Goal: Task Accomplishment & Management: Use online tool/utility

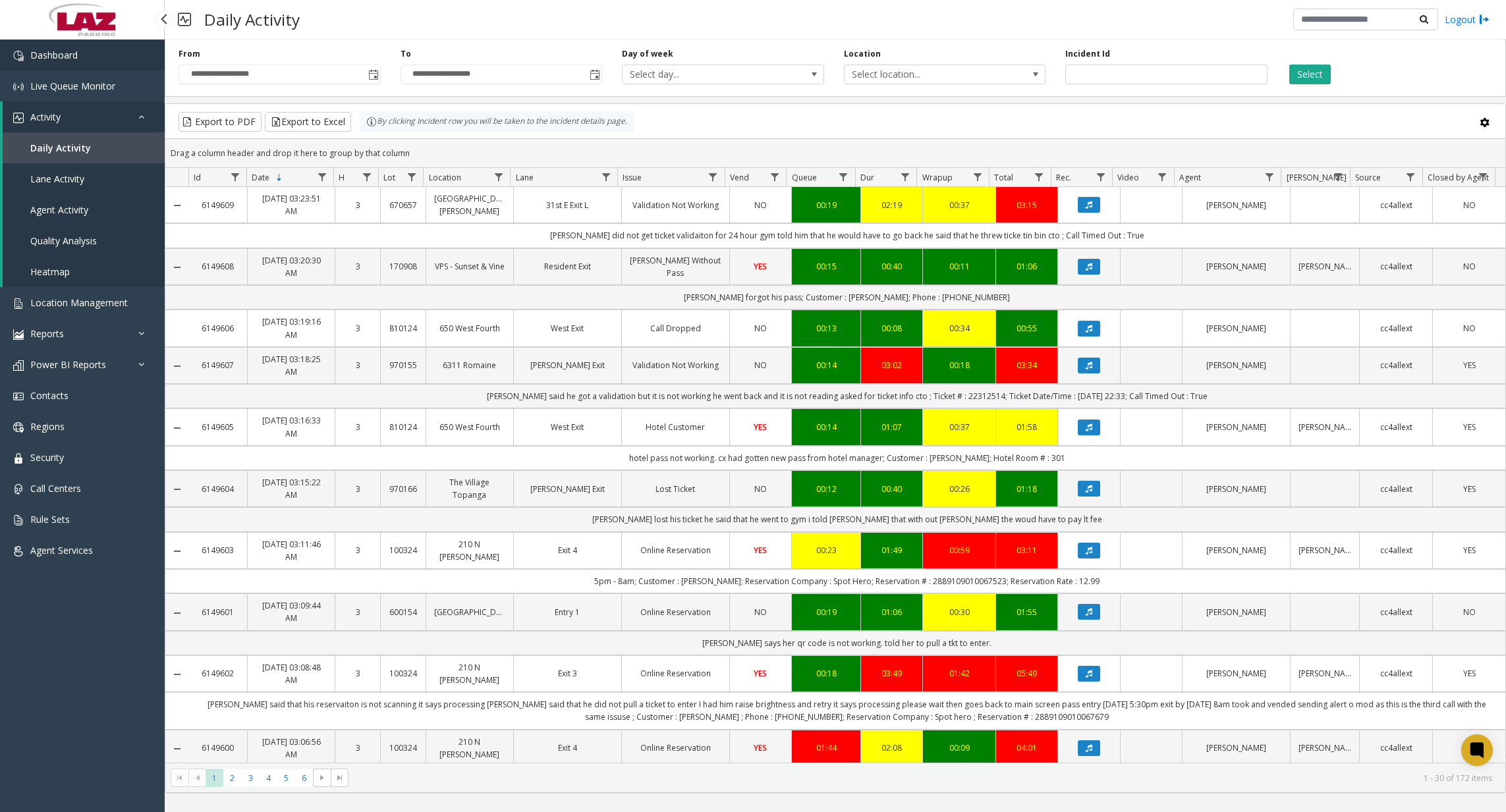
click at [131, 56] on link "Dashboard" at bounding box center [82, 55] width 165 height 31
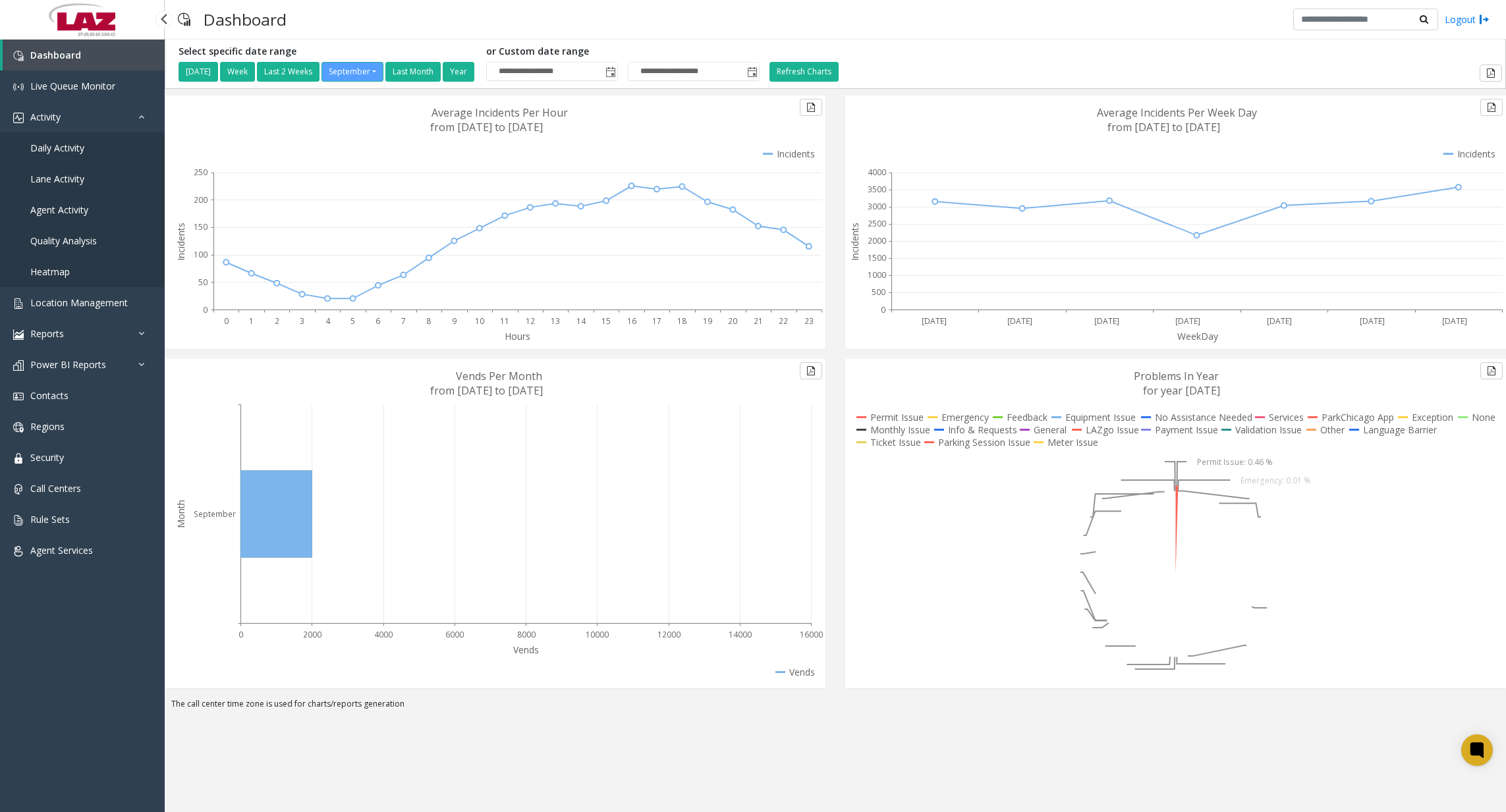
click at [74, 150] on span "Daily Activity" at bounding box center [57, 148] width 54 height 13
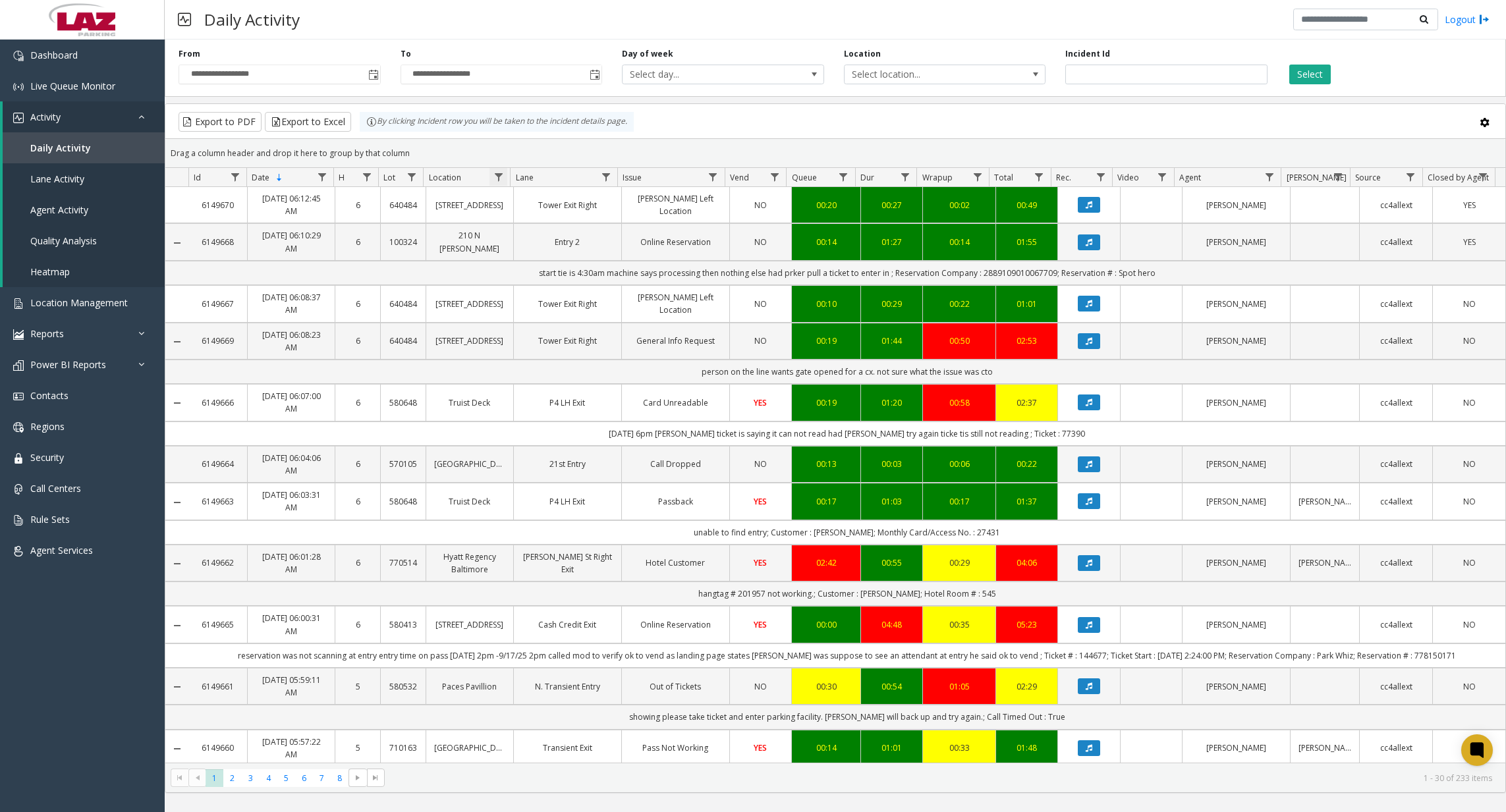
click at [499, 181] on span "Data table" at bounding box center [499, 177] width 11 height 11
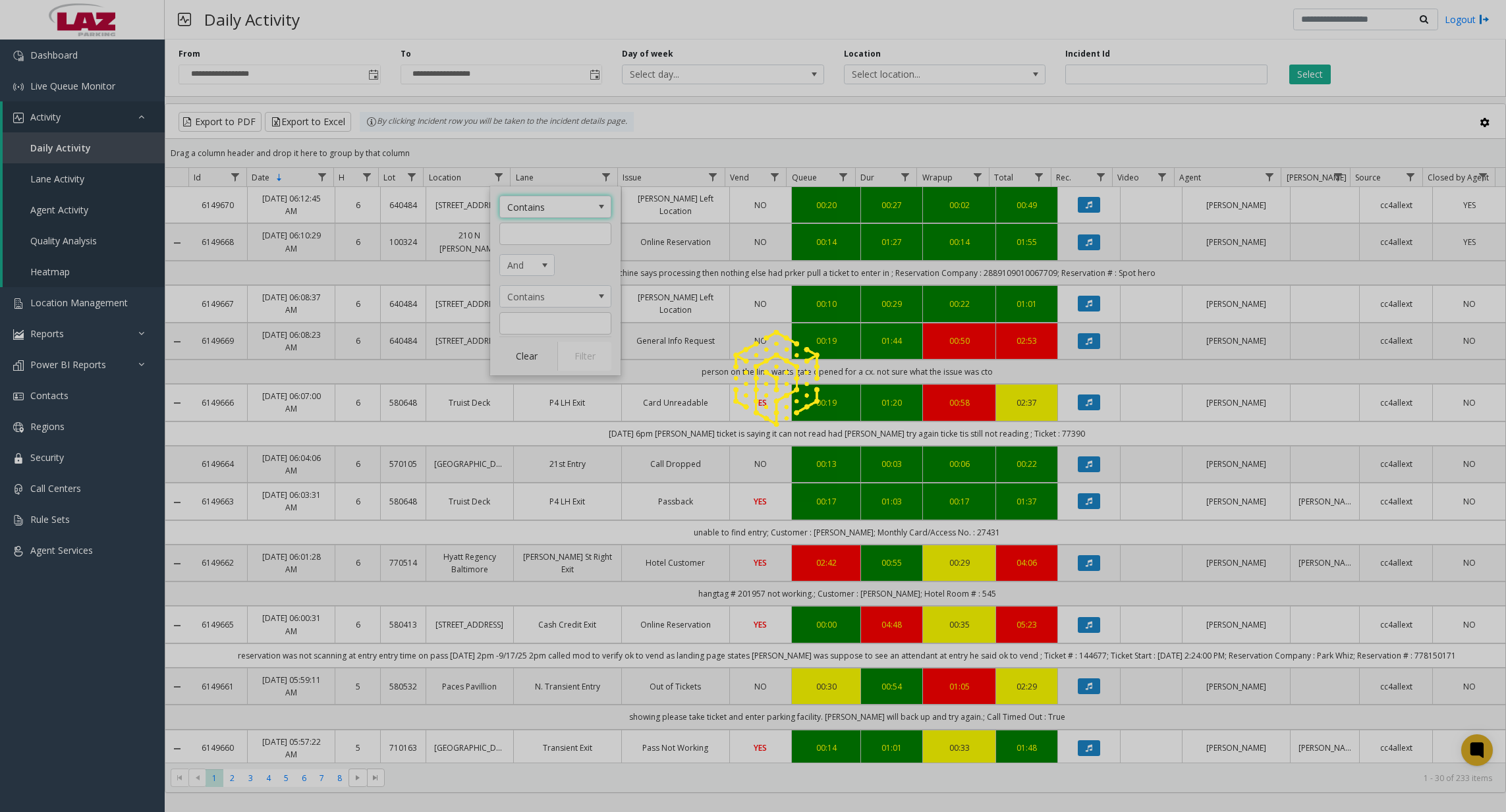
click at [548, 246] on div "Contains And Contains Clear Filter" at bounding box center [555, 281] width 131 height 189
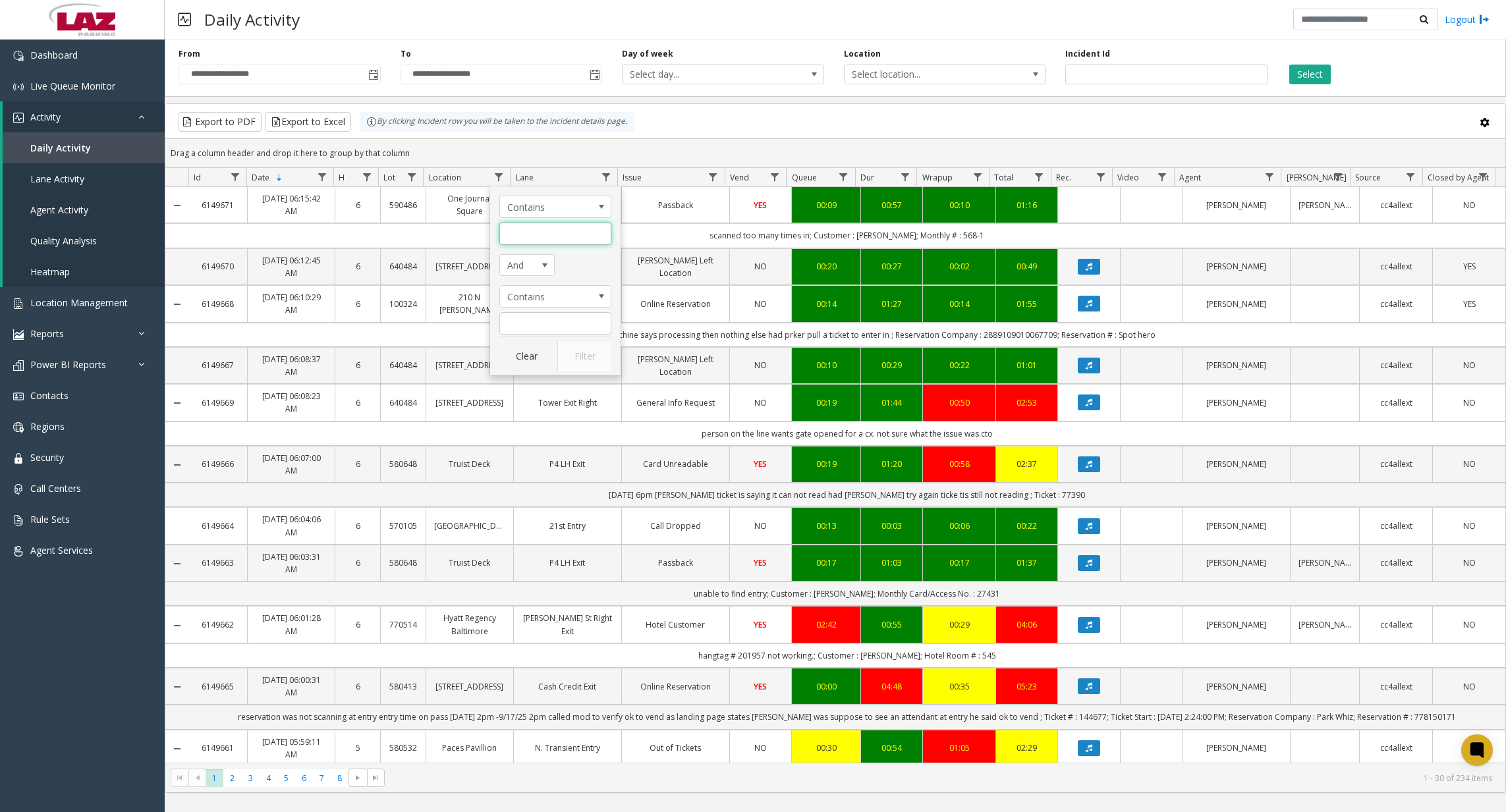
click at [554, 243] on input "Location Filter" at bounding box center [555, 233] width 112 height 22
type input "******"
click at [583, 357] on button "Filter" at bounding box center [584, 357] width 54 height 29
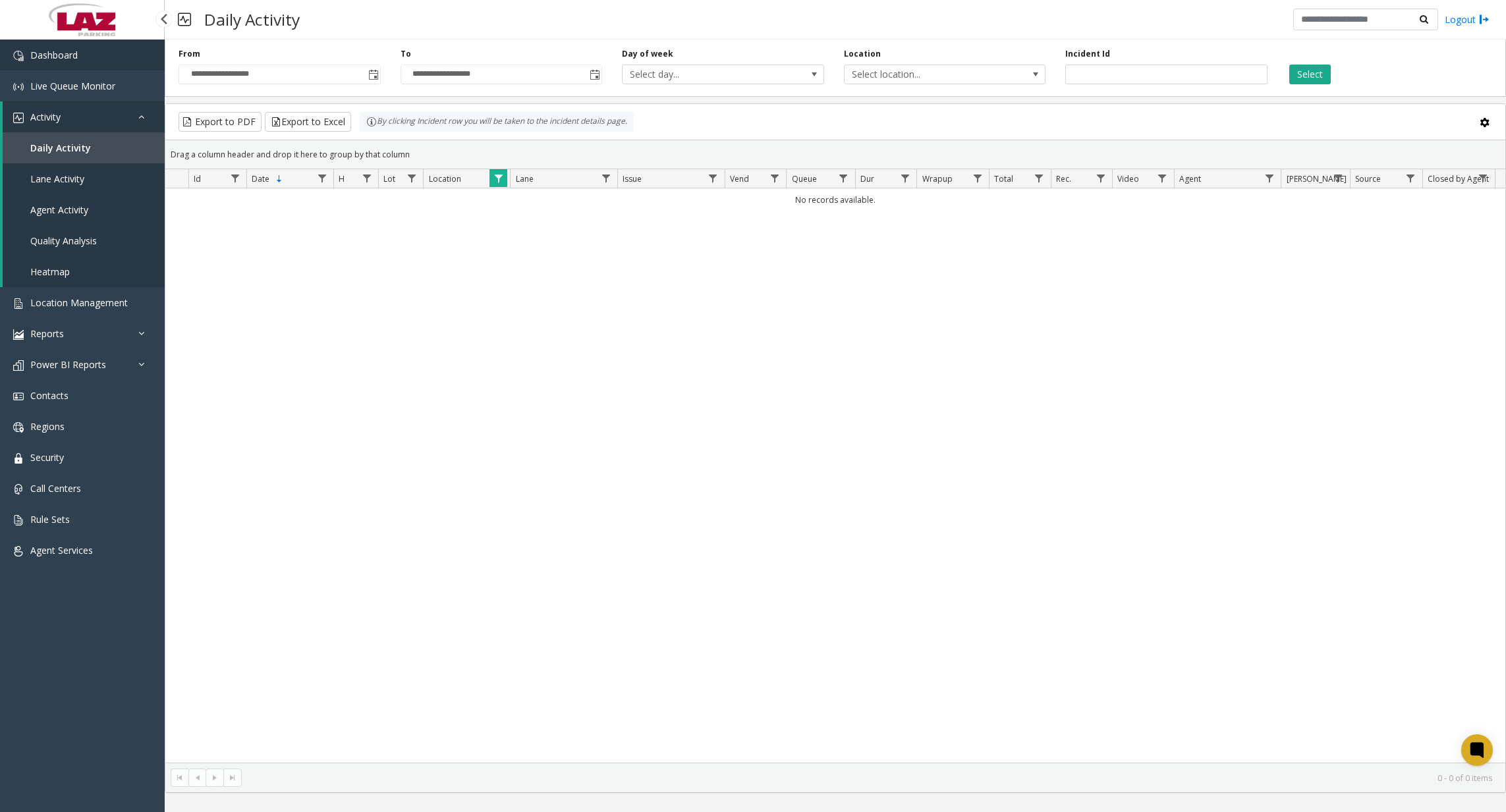
click at [84, 49] on link "Dashboard" at bounding box center [82, 55] width 165 height 31
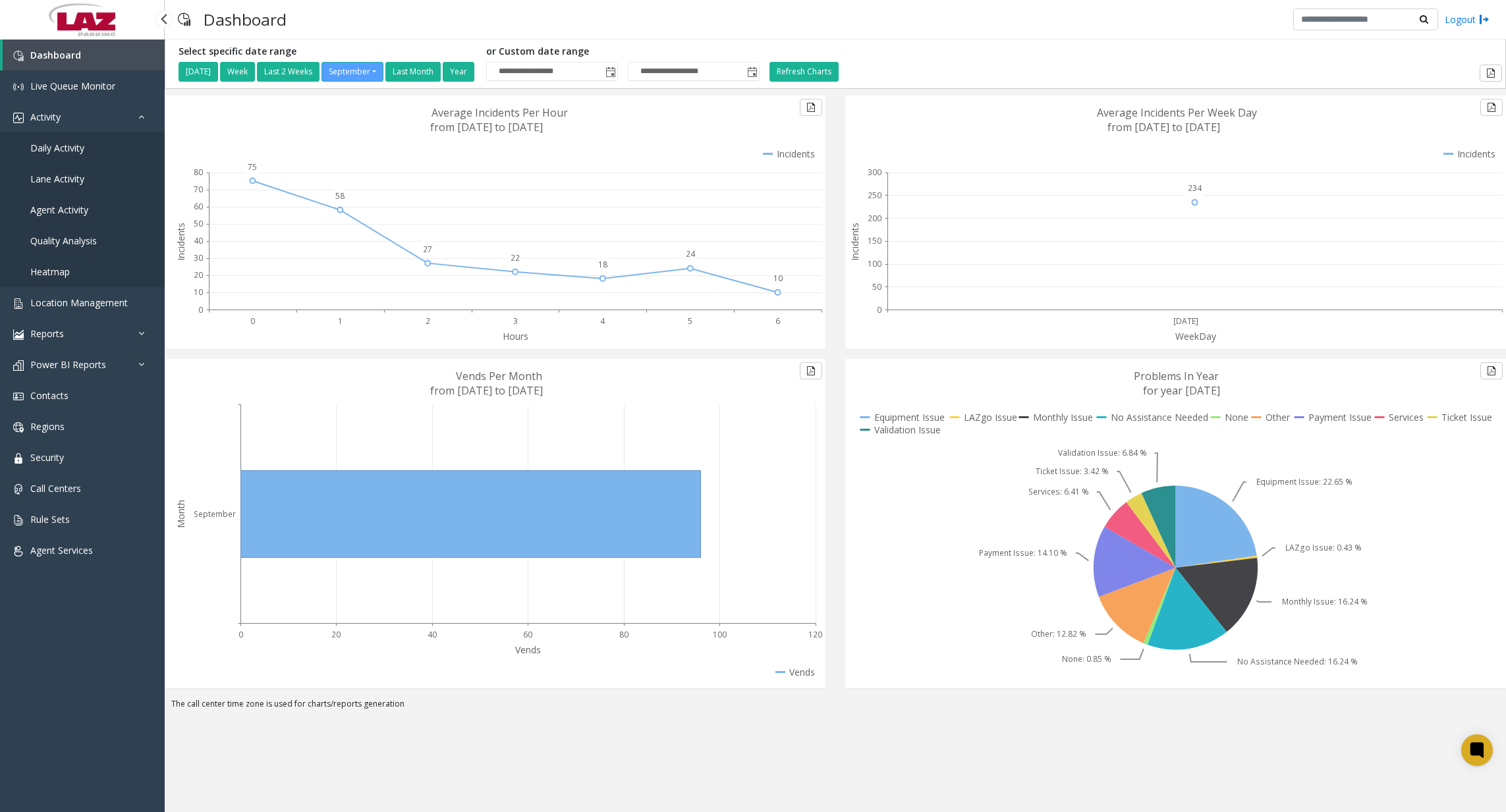
click at [67, 145] on span "Daily Activity" at bounding box center [57, 148] width 54 height 13
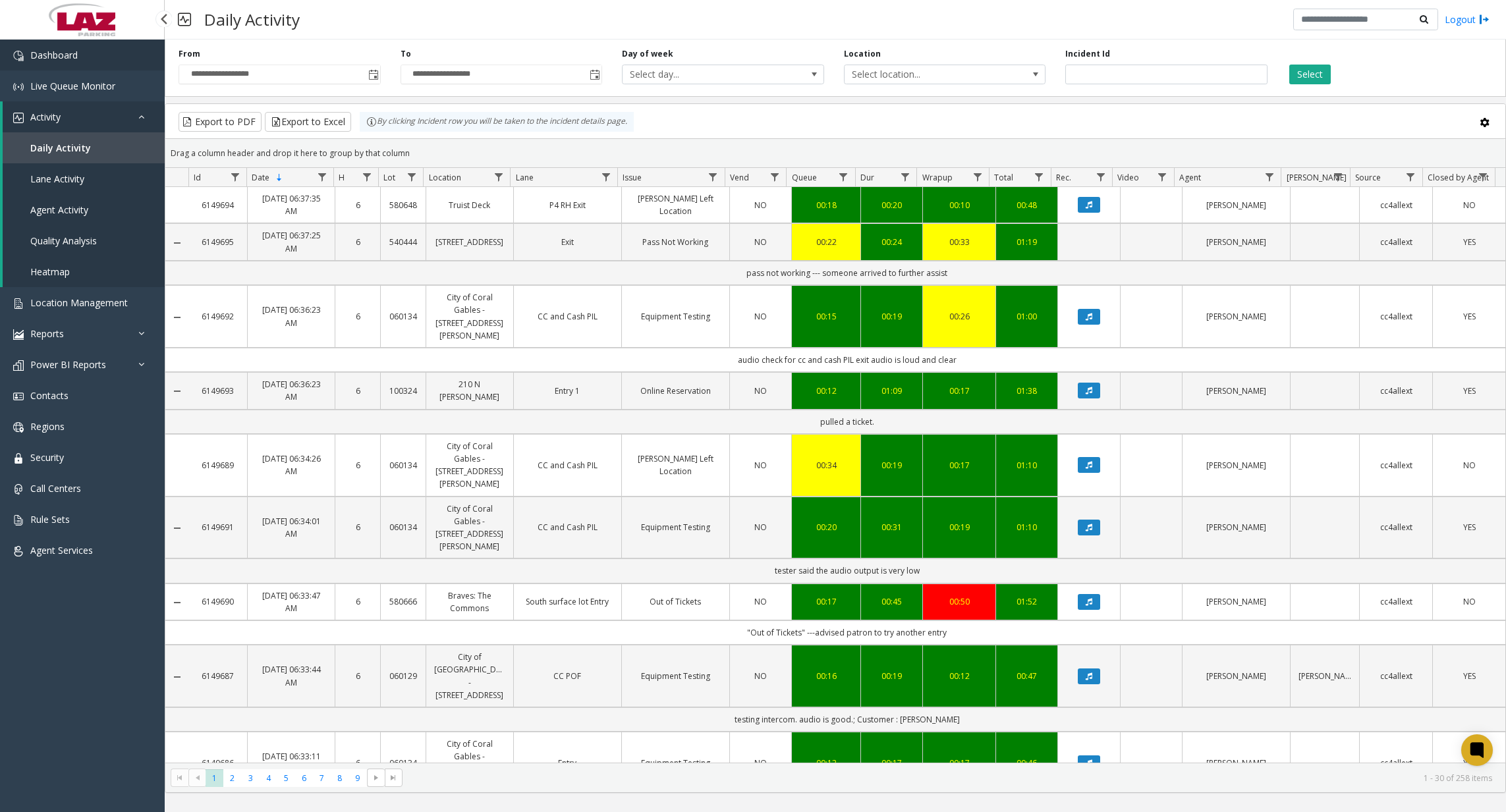
click at [127, 53] on link "Dashboard" at bounding box center [82, 55] width 165 height 31
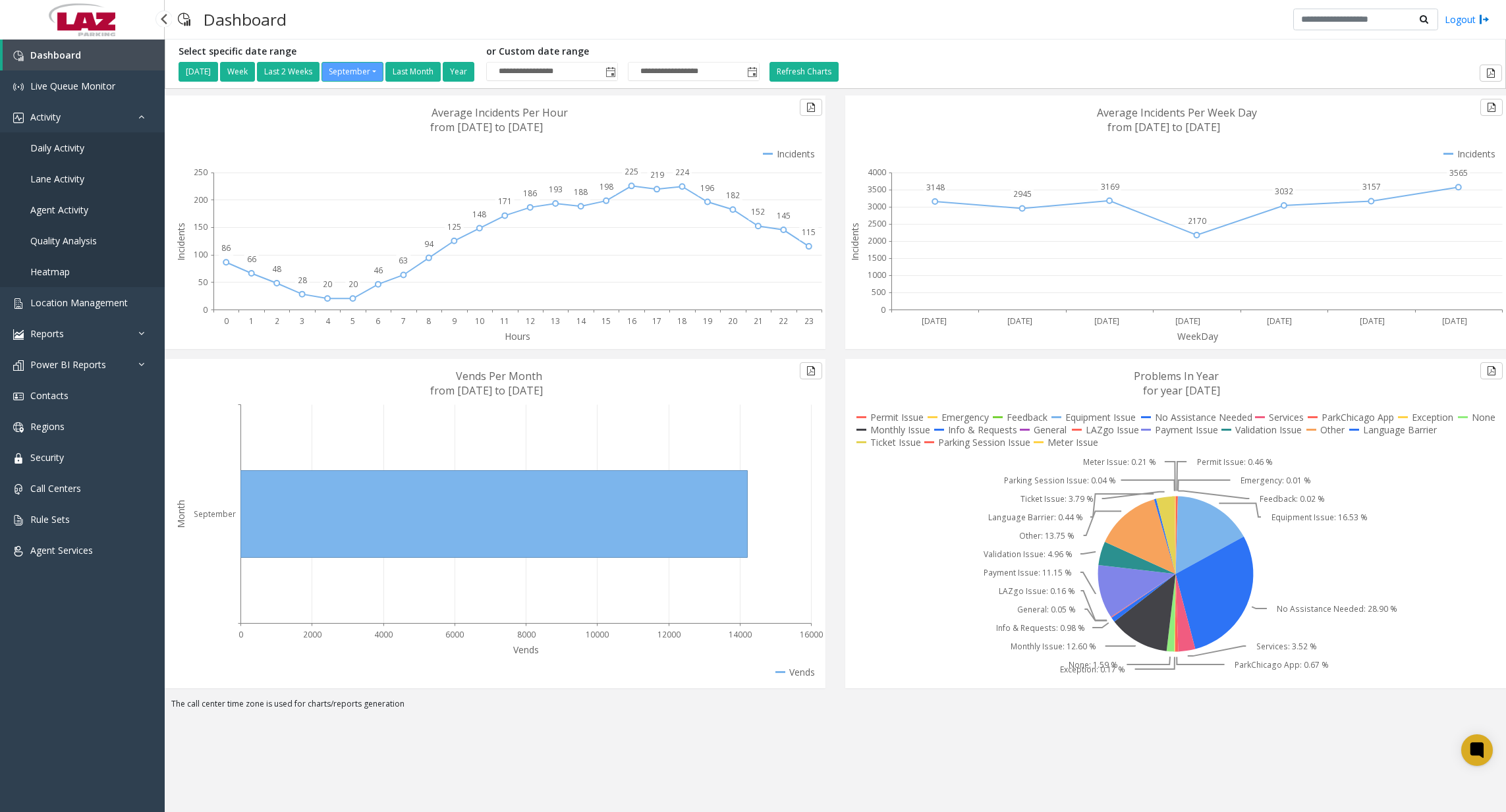
click at [72, 155] on link "Daily Activity" at bounding box center [82, 148] width 165 height 31
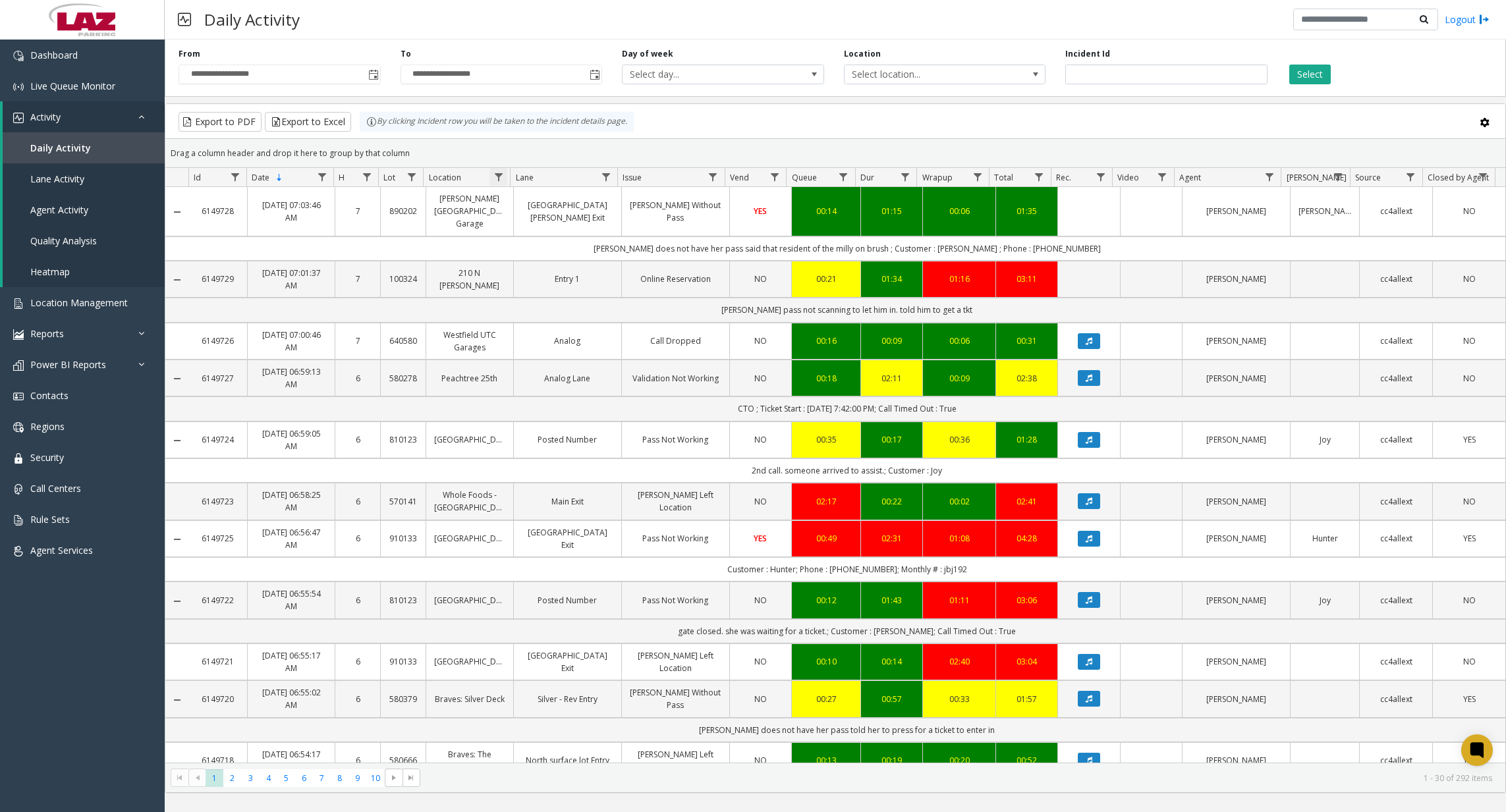
click at [503, 180] on span "Data table" at bounding box center [499, 177] width 11 height 11
click at [550, 231] on input "Location Filter" at bounding box center [555, 233] width 112 height 22
type input "******"
click at [571, 355] on button "Filter" at bounding box center [584, 357] width 54 height 29
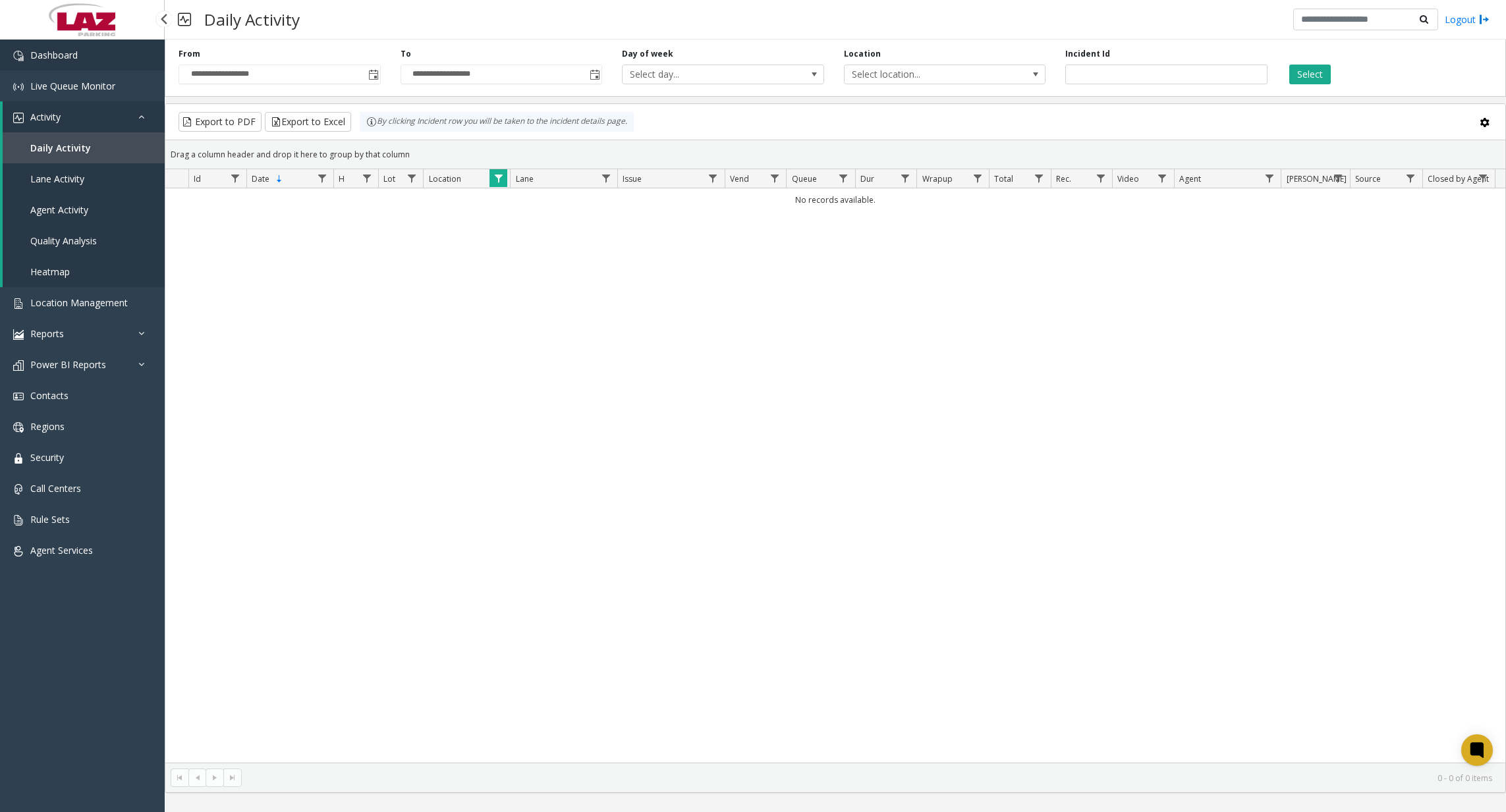
click at [50, 52] on span "Dashboard" at bounding box center [54, 55] width 48 height 13
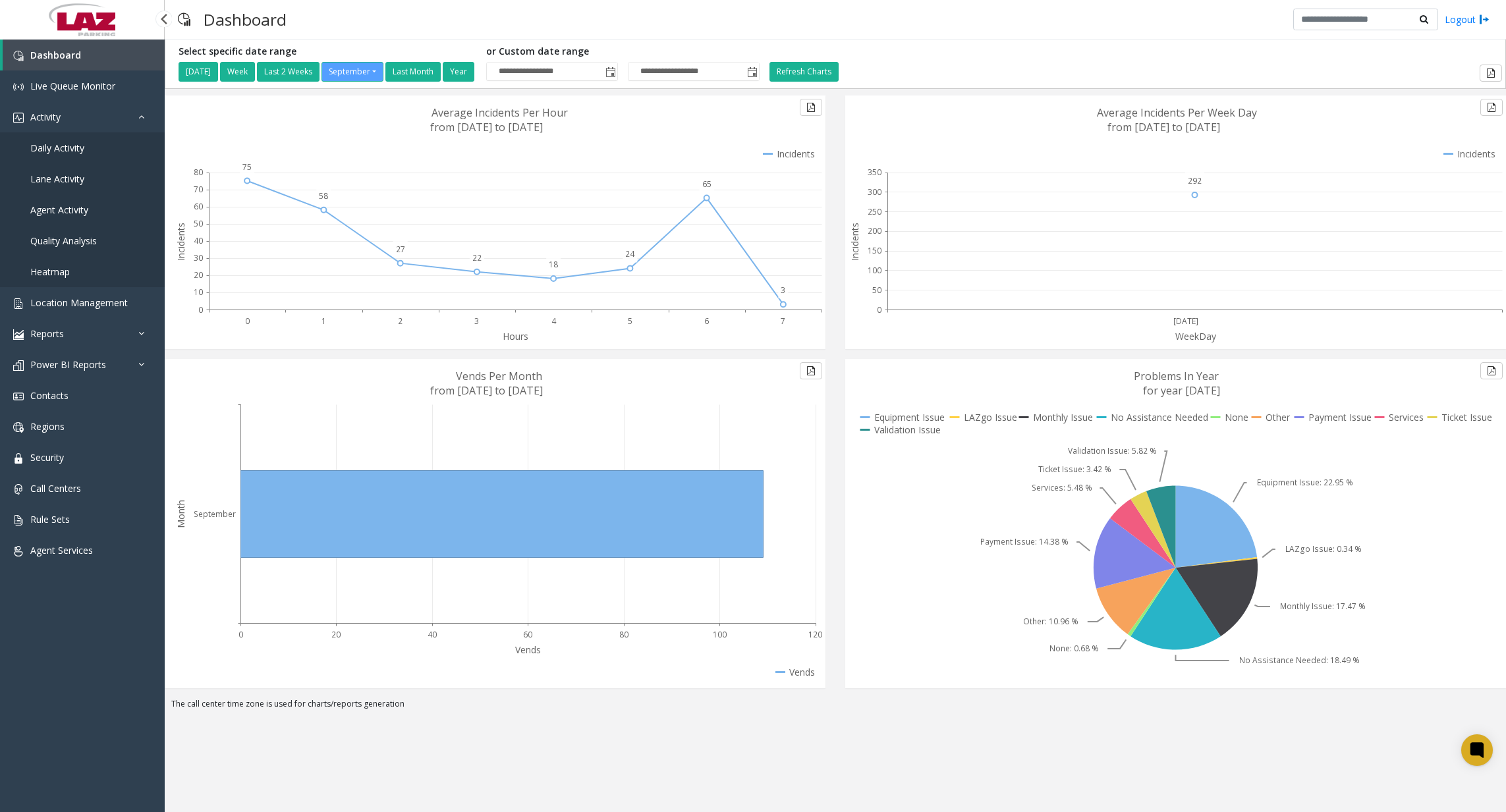
click at [83, 148] on span "Daily Activity" at bounding box center [57, 148] width 54 height 13
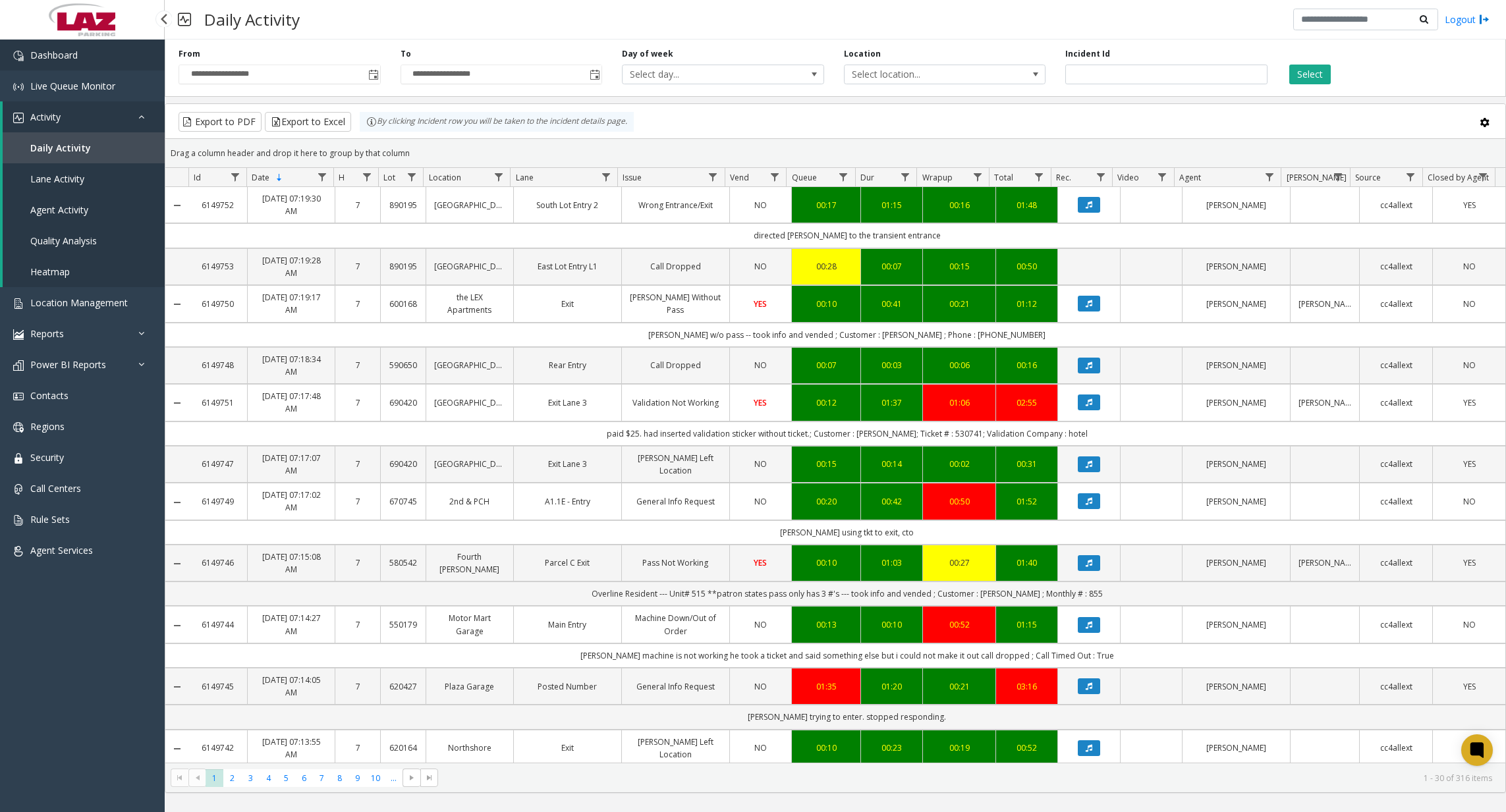
click at [117, 59] on link "Dashboard" at bounding box center [82, 55] width 165 height 31
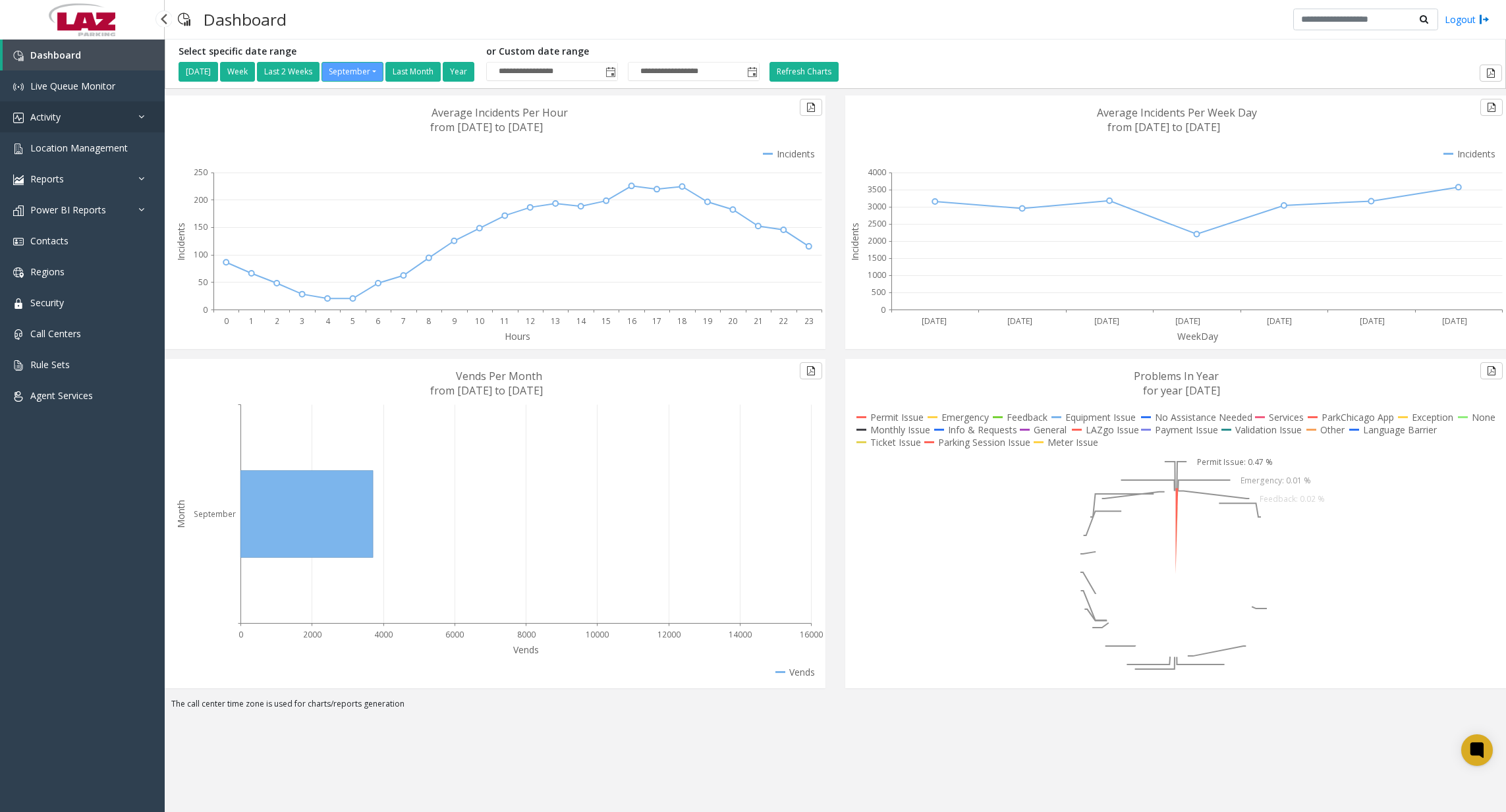
click at [97, 124] on link "Activity" at bounding box center [82, 117] width 165 height 31
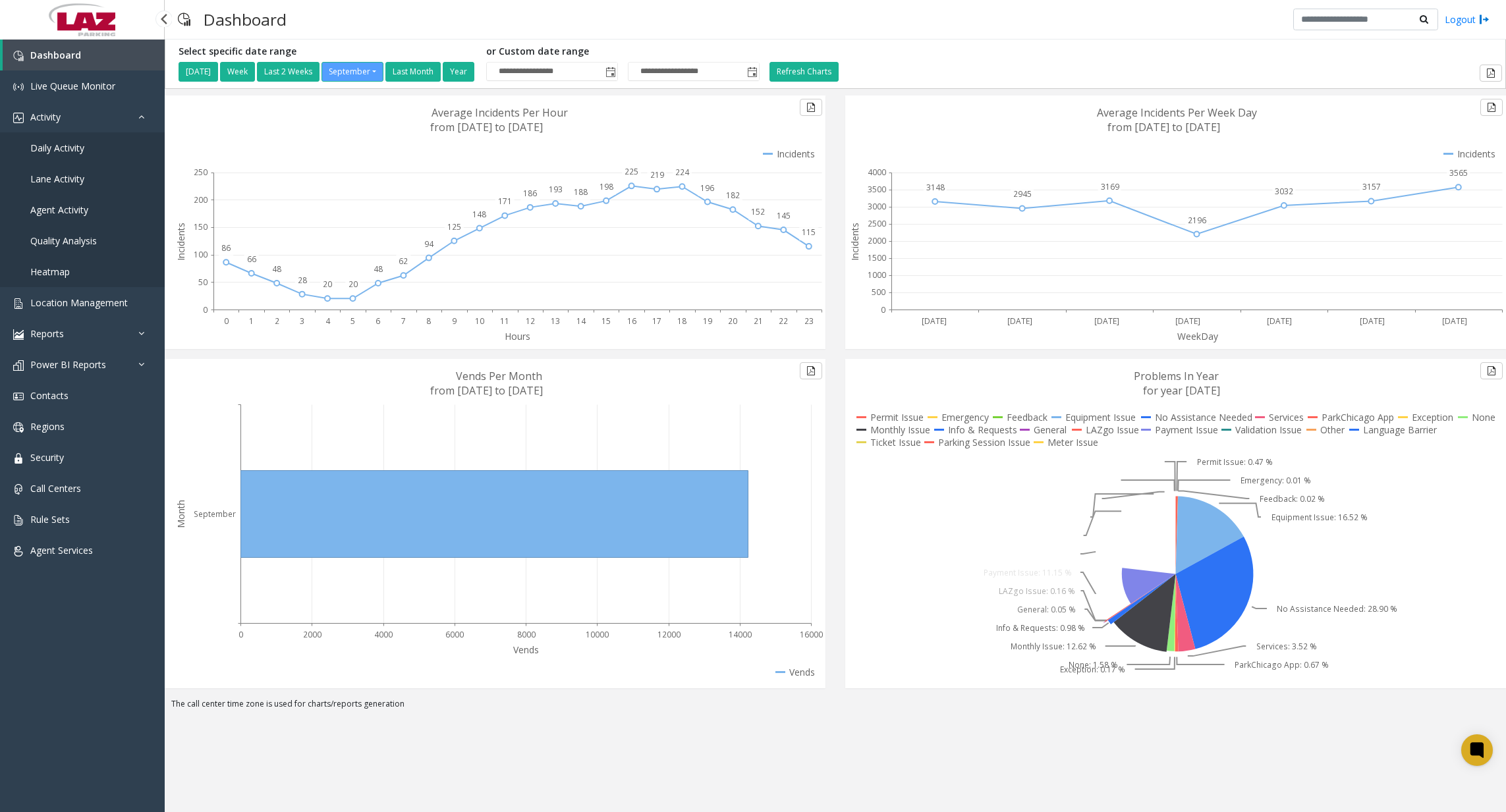
click at [71, 143] on span "Daily Activity" at bounding box center [57, 148] width 54 height 13
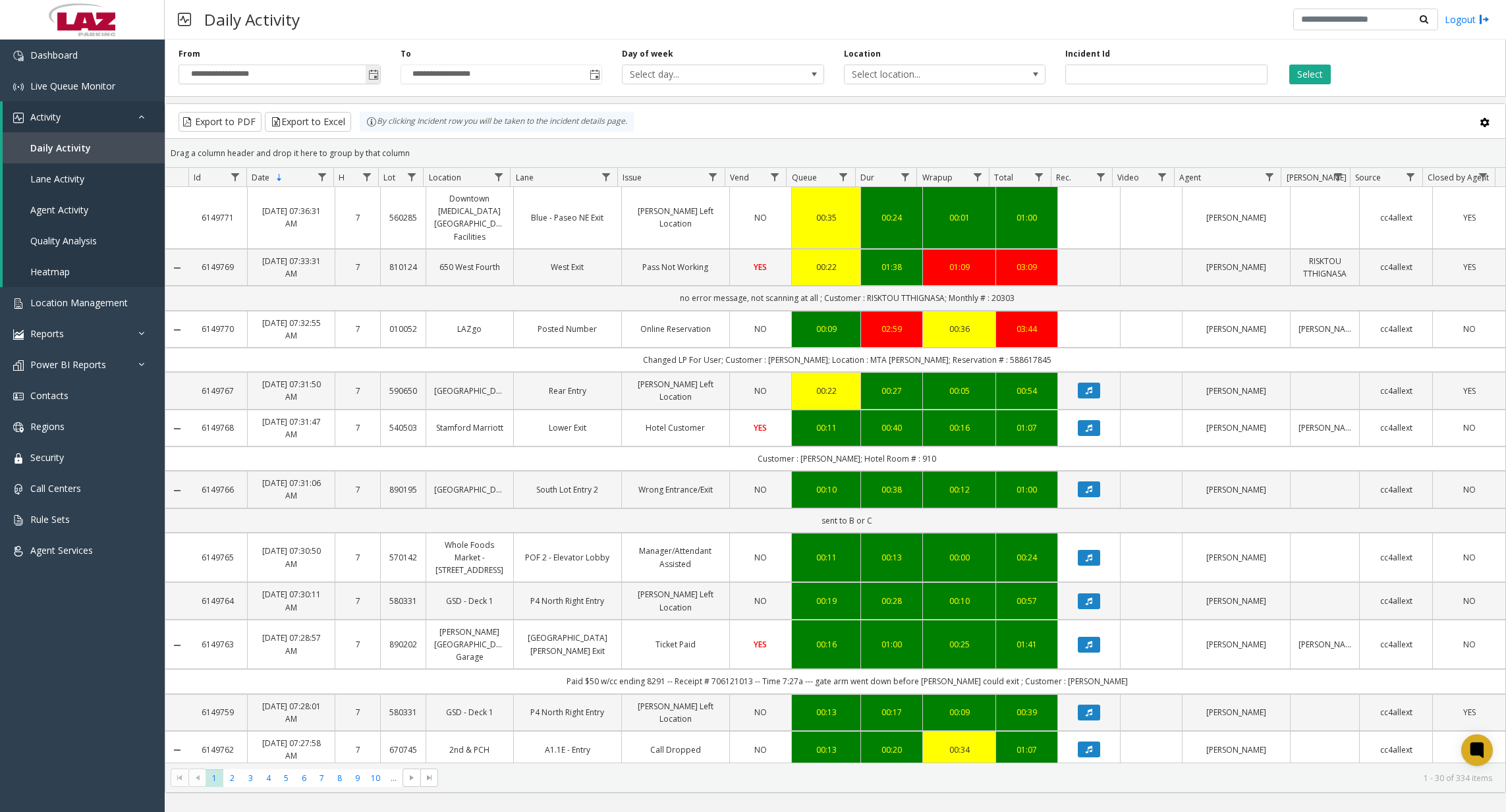
click at [369, 75] on span "Toggle popup" at bounding box center [374, 75] width 11 height 11
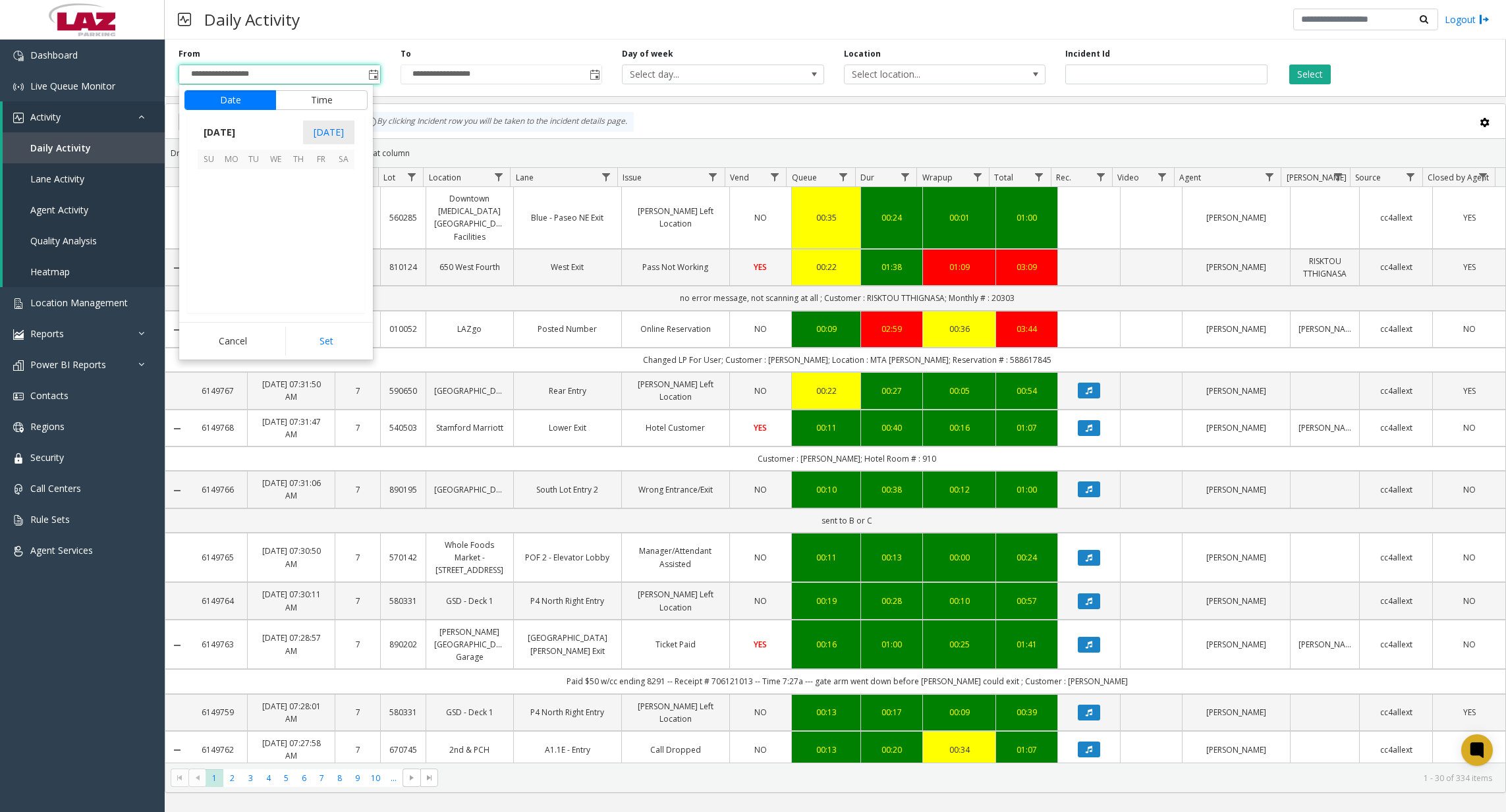
scroll to position [236334, 0]
click at [258, 222] on span "16" at bounding box center [253, 225] width 22 height 22
click at [211, 248] on span "11" at bounding box center [217, 248] width 11 height 13
click at [277, 228] on span "00" at bounding box center [283, 229] width 11 height 13
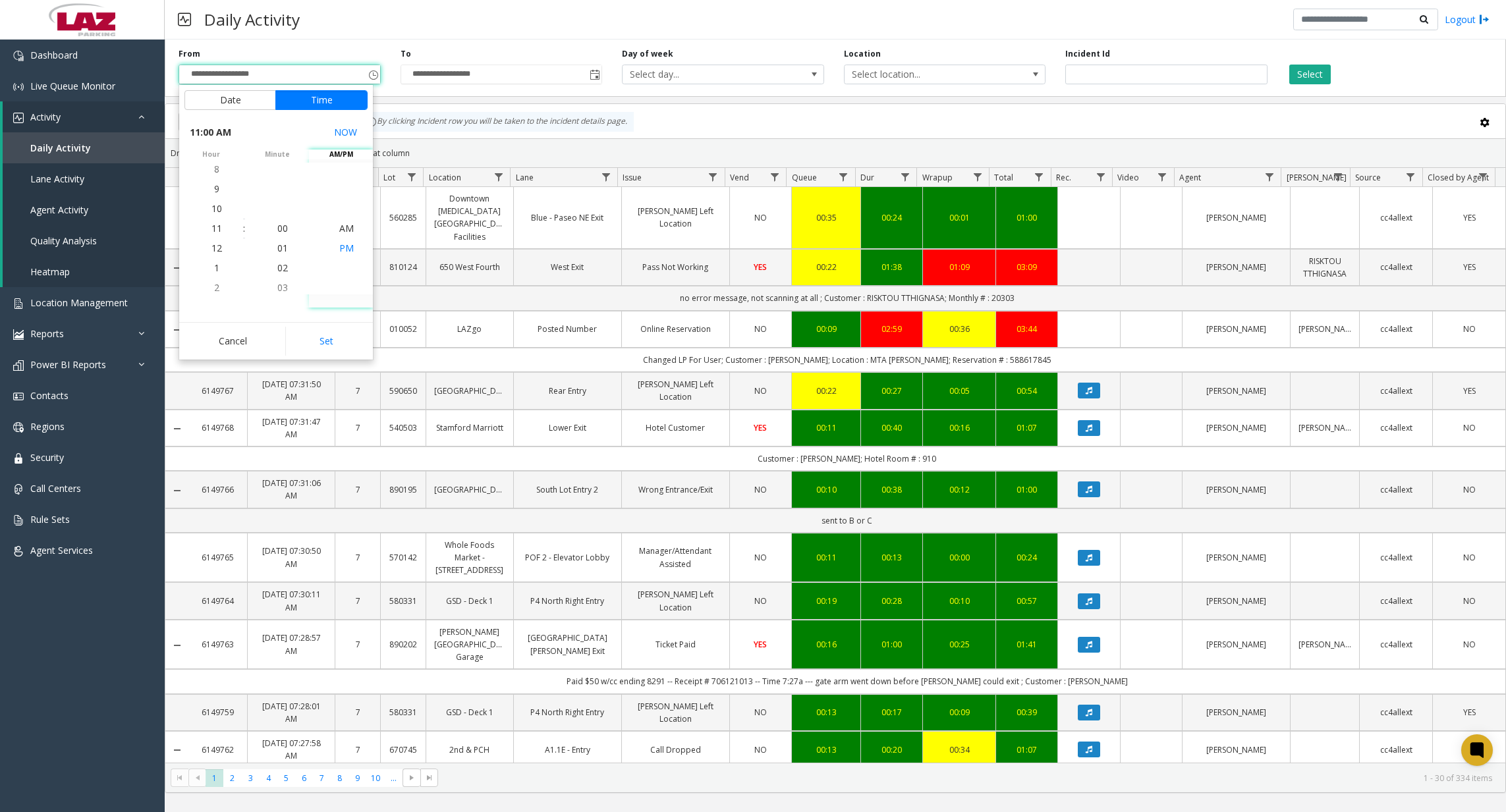
click at [339, 243] on span "PM" at bounding box center [347, 248] width 15 height 13
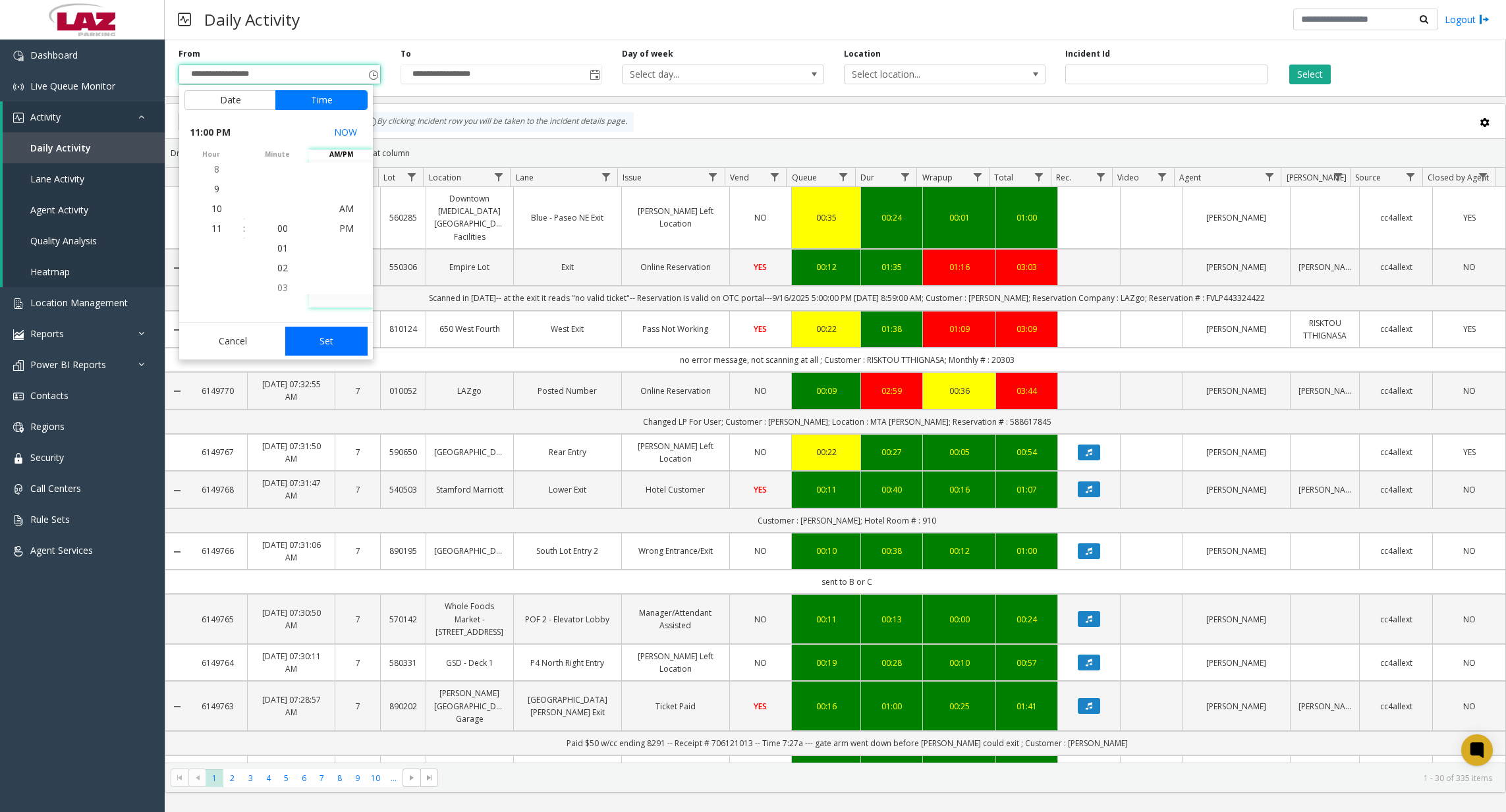
click at [330, 340] on button "Set" at bounding box center [327, 341] width 83 height 29
type input "**********"
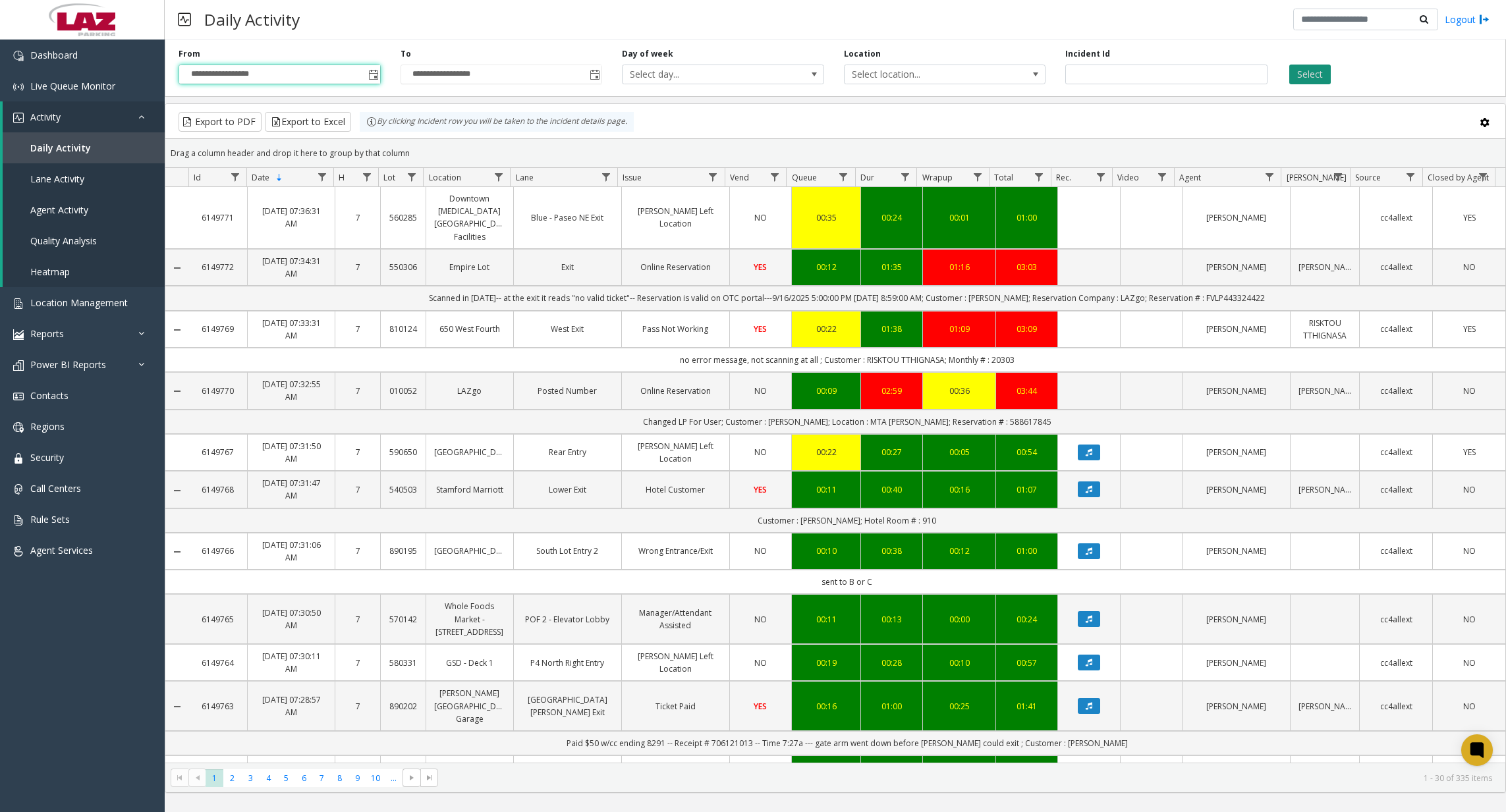
click at [1319, 73] on button "Select" at bounding box center [1309, 75] width 41 height 20
click at [500, 182] on span "Data table" at bounding box center [499, 177] width 11 height 11
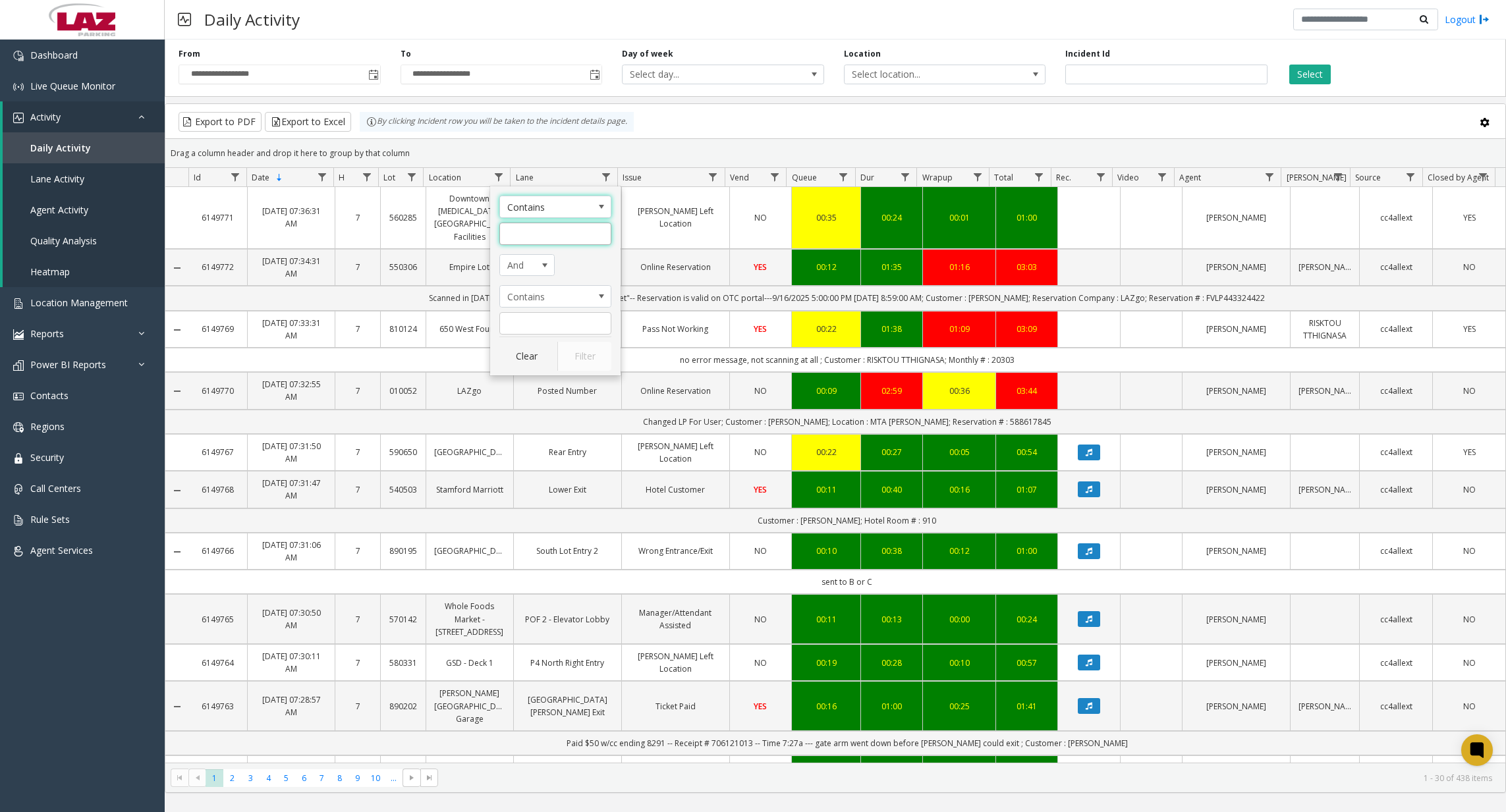
click at [524, 225] on input "Location Filter" at bounding box center [555, 233] width 112 height 22
type input "******"
click at [566, 354] on button "Filter" at bounding box center [584, 357] width 54 height 29
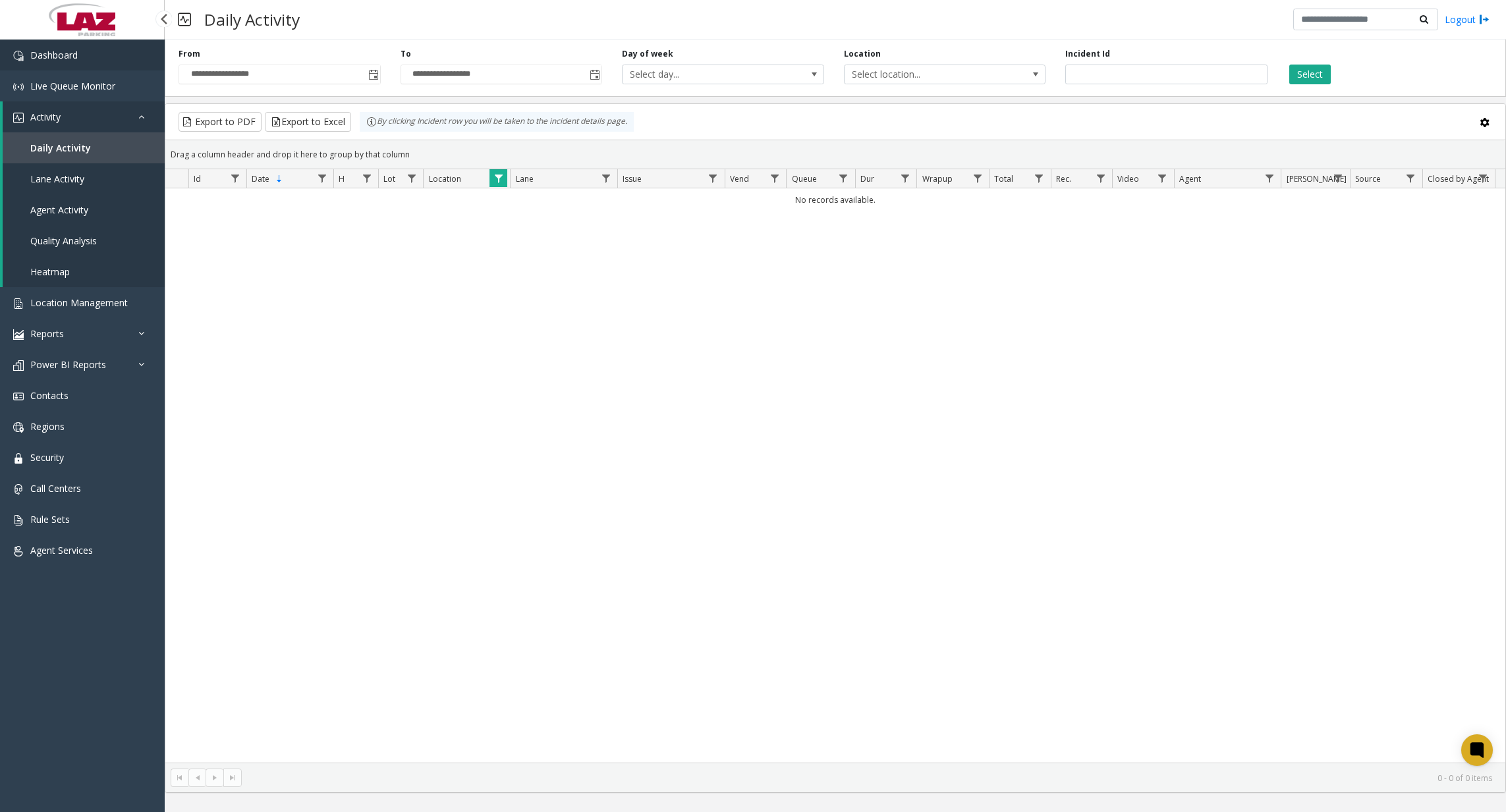
click at [89, 58] on link "Dashboard" at bounding box center [82, 55] width 165 height 31
